Goal: Download file/media

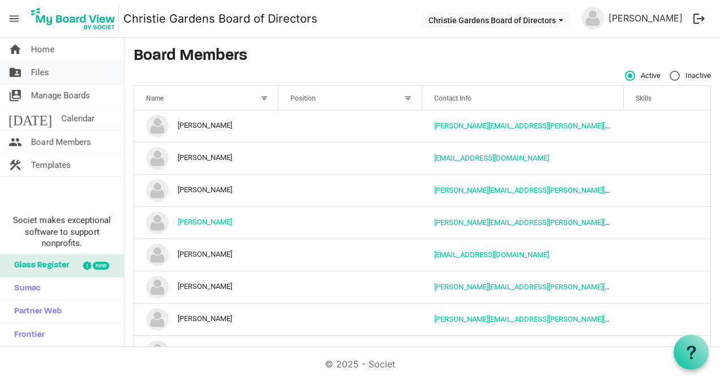
click at [46, 75] on span "Files" at bounding box center [40, 72] width 18 height 23
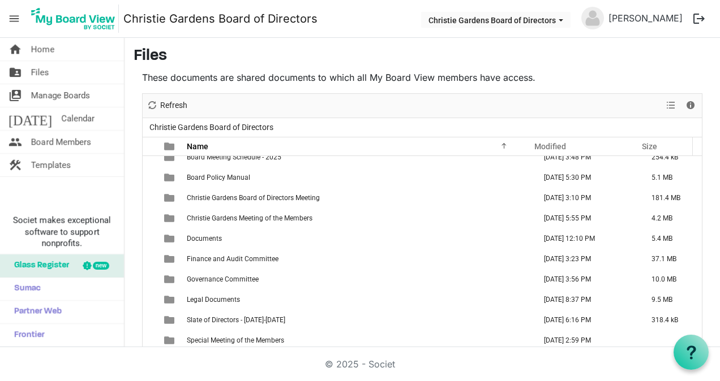
scroll to position [52, 0]
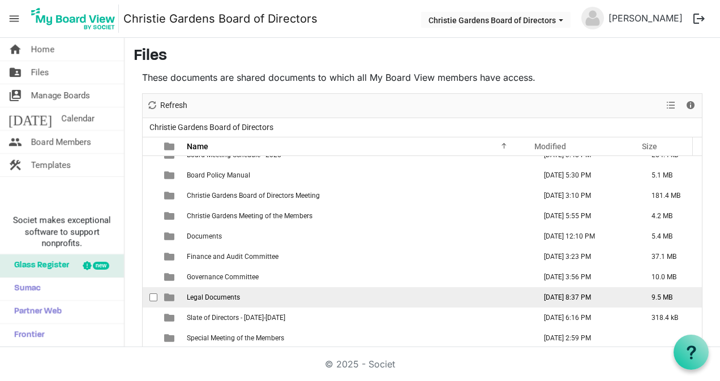
click at [209, 294] on span "Legal Documents" at bounding box center [213, 298] width 53 height 8
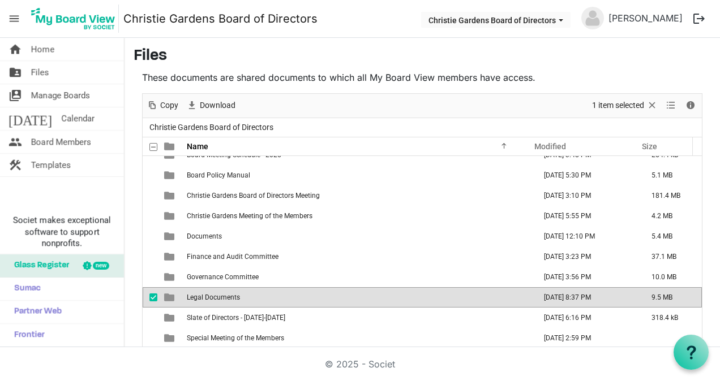
click at [209, 294] on span "Legal Documents" at bounding box center [213, 298] width 53 height 8
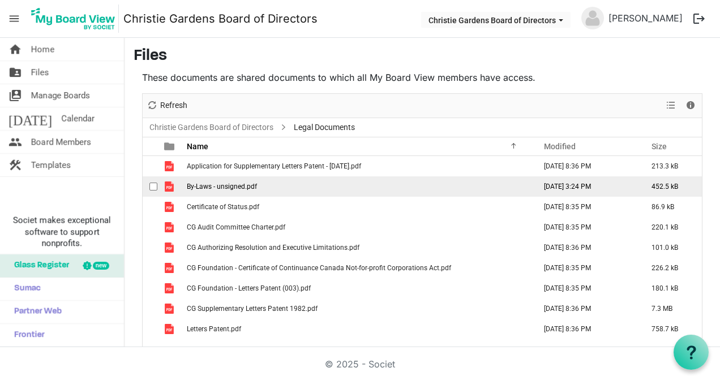
click at [244, 185] on span "By-Laws - unsigned.pdf" at bounding box center [222, 187] width 70 height 8
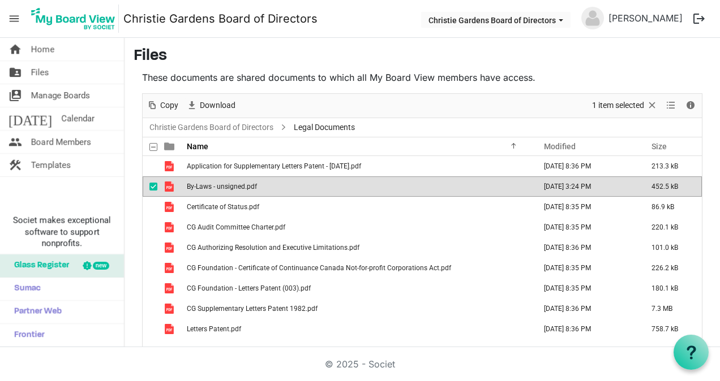
click at [244, 185] on span "By-Laws - unsigned.pdf" at bounding box center [222, 187] width 70 height 8
